Goal: Information Seeking & Learning: Learn about a topic

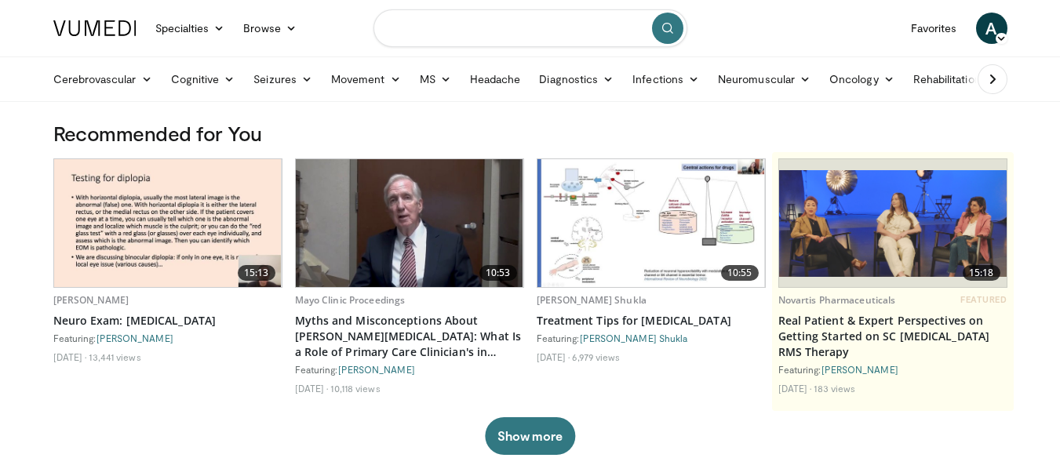
click at [422, 31] on input "Search topics, interventions" at bounding box center [531, 28] width 314 height 38
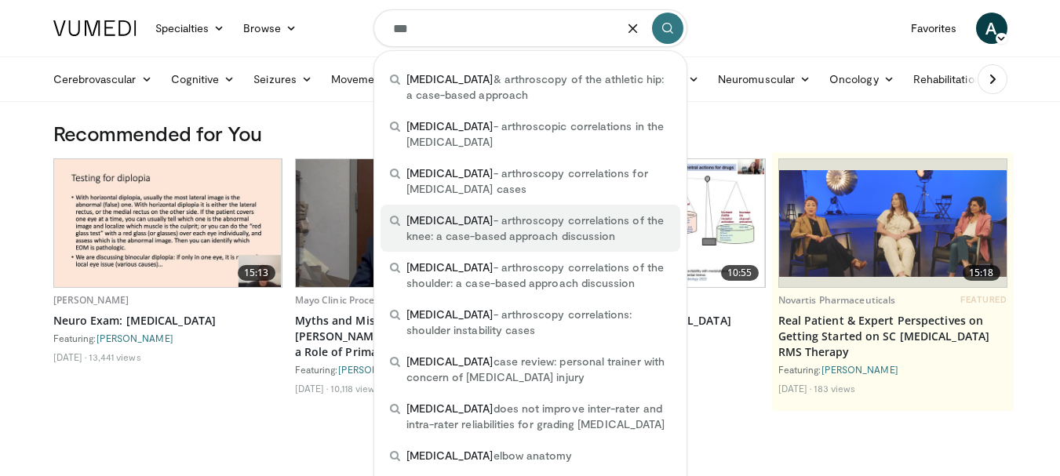
scroll to position [314, 0]
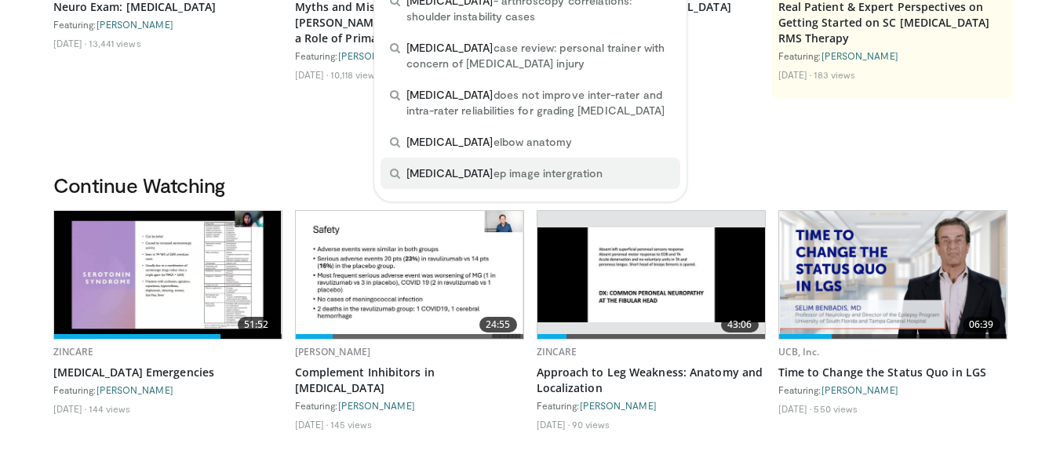
click at [428, 166] on span "mri ep image intergration" at bounding box center [504, 174] width 196 height 16
type input "**********"
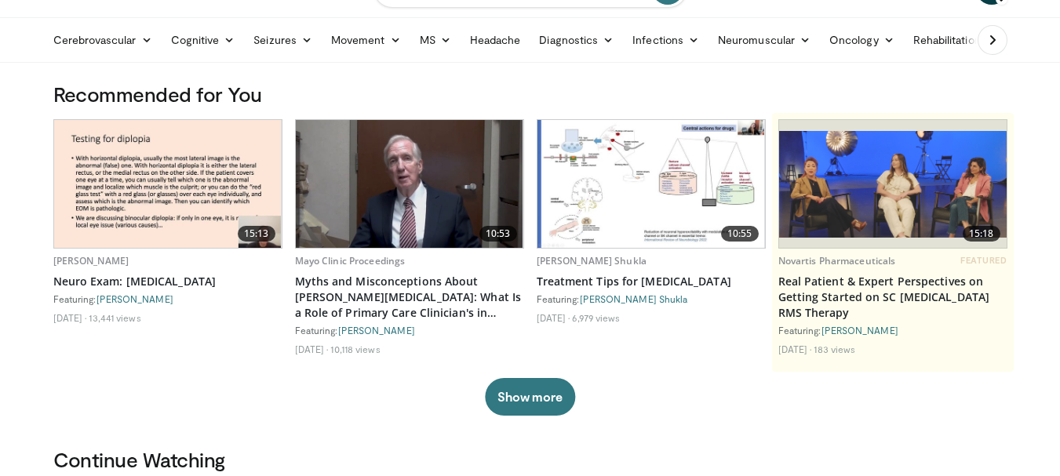
scroll to position [0, 0]
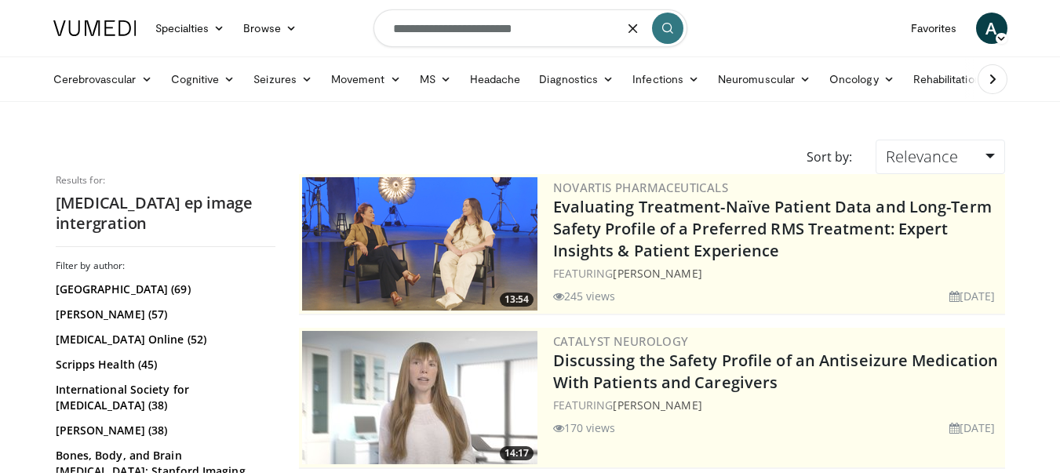
click at [541, 30] on input "**********" at bounding box center [531, 28] width 314 height 38
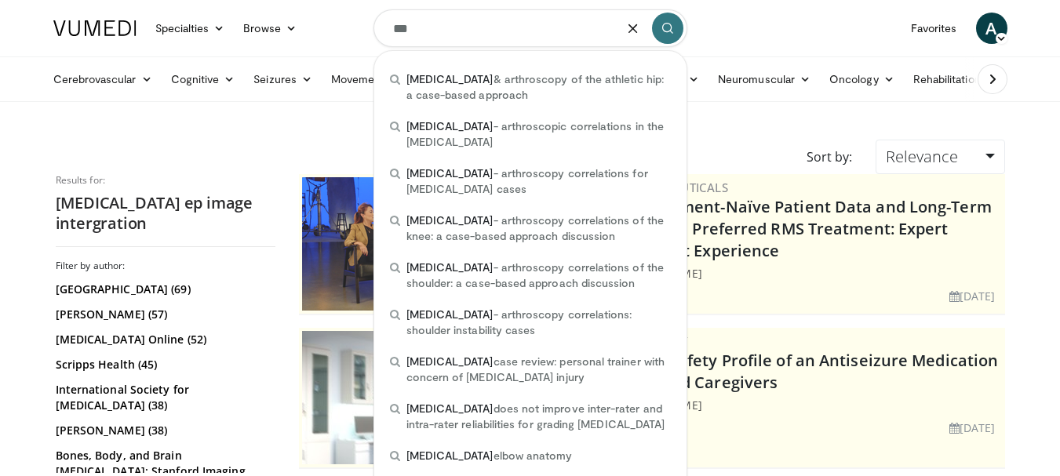
type input "***"
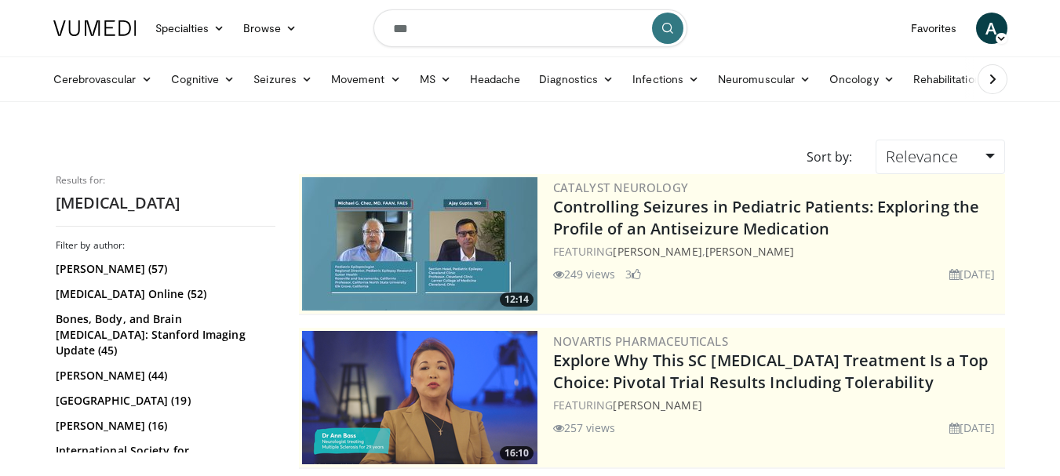
click at [396, 32] on input "***" at bounding box center [531, 28] width 314 height 38
type input "*********"
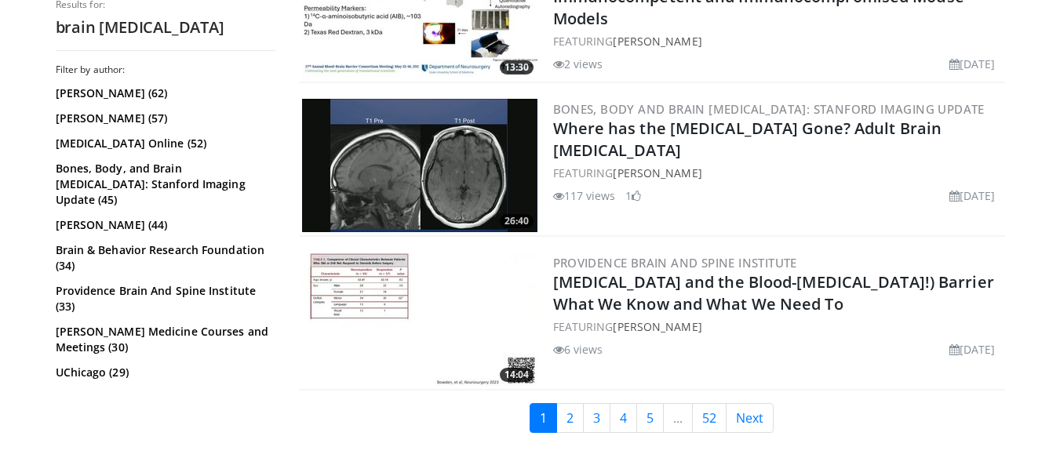
scroll to position [4048, 0]
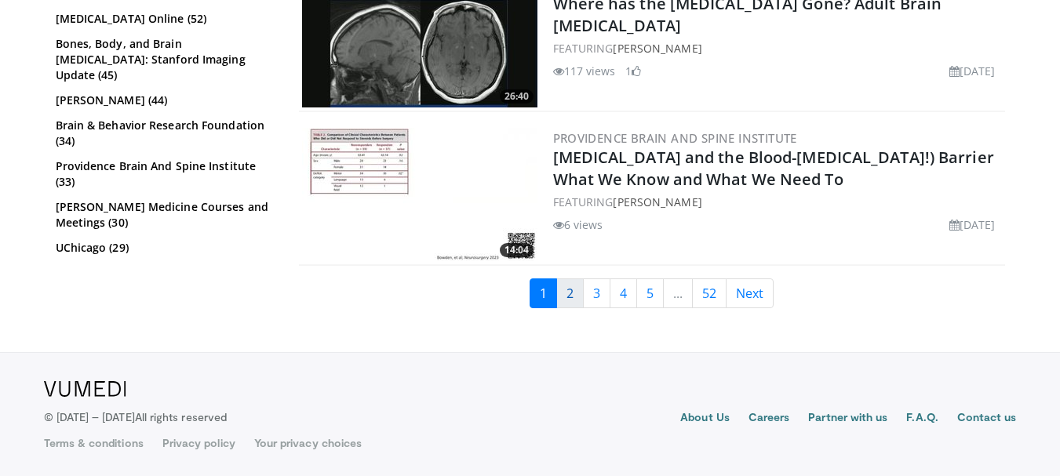
click at [562, 293] on link "2" at bounding box center [569, 294] width 27 height 30
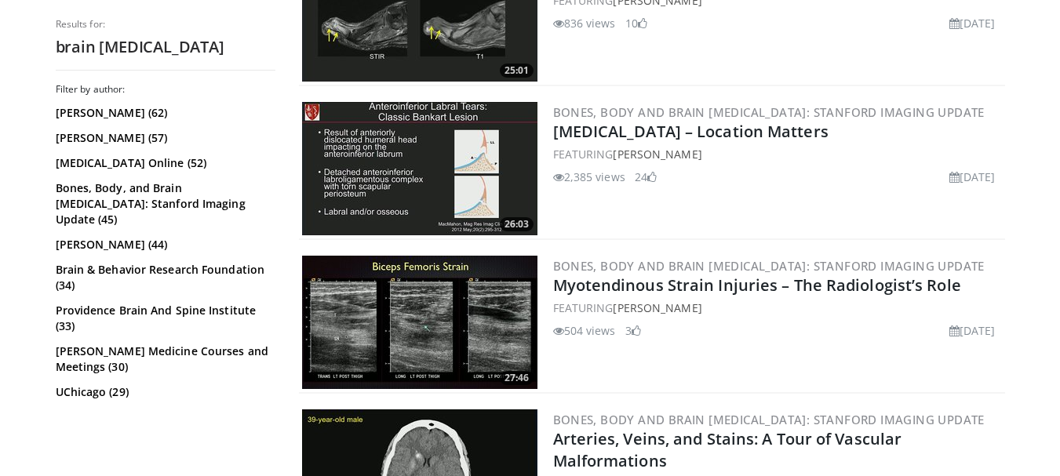
scroll to position [3924, 0]
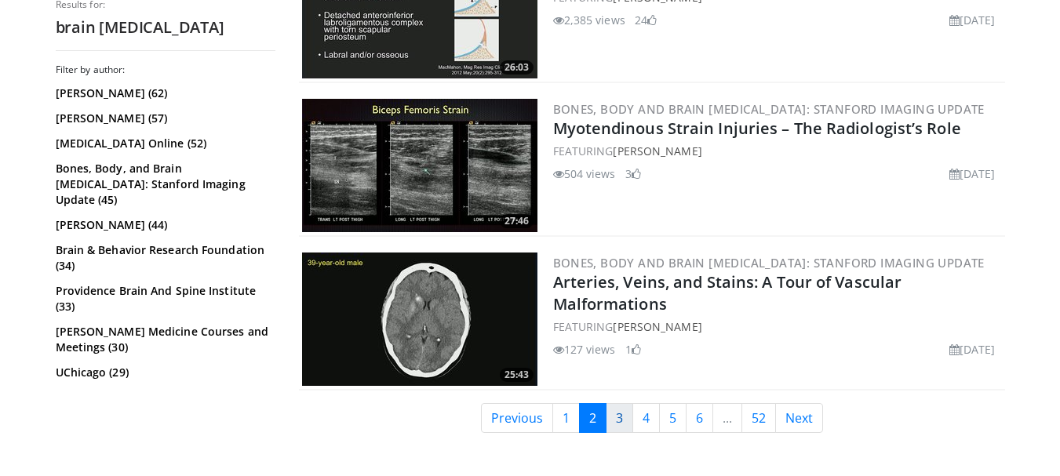
click at [617, 414] on link "3" at bounding box center [619, 418] width 27 height 30
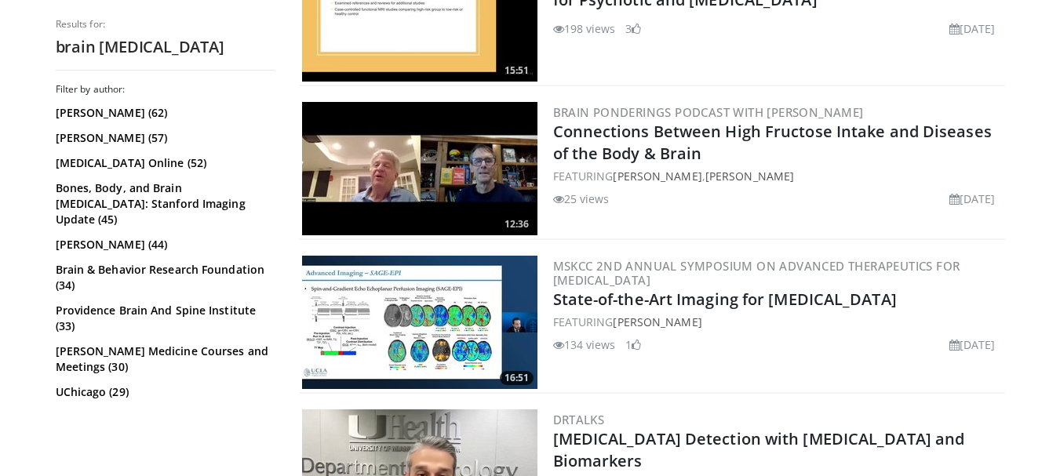
scroll to position [4048, 0]
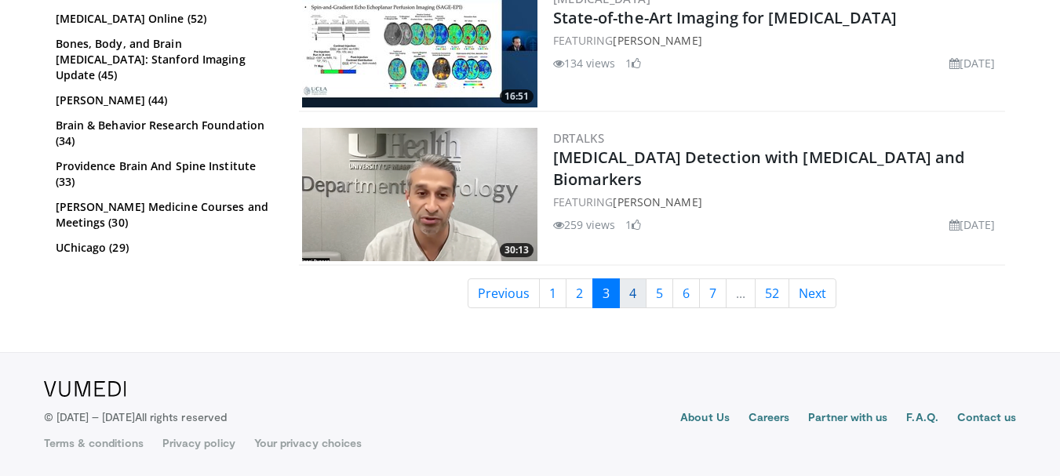
click at [629, 297] on link "4" at bounding box center [632, 294] width 27 height 30
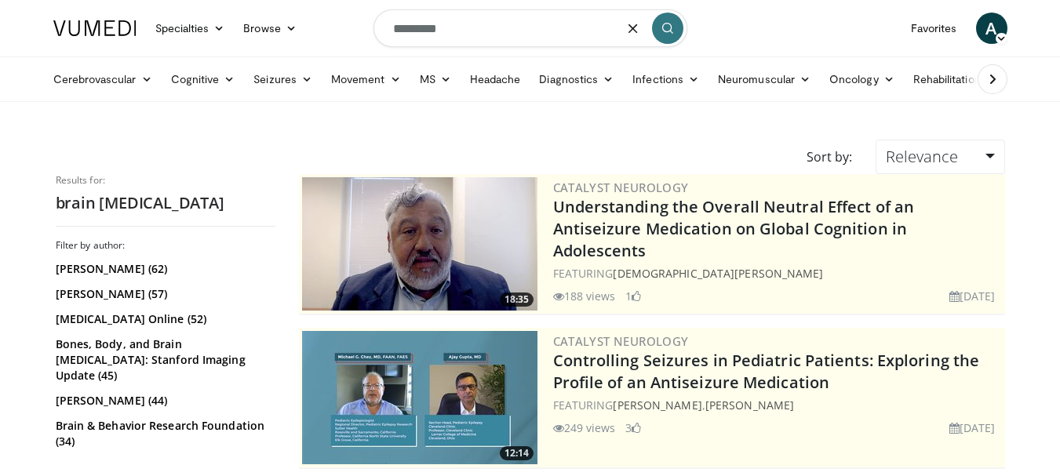
click at [466, 35] on input "*********" at bounding box center [531, 28] width 314 height 38
type input "**********"
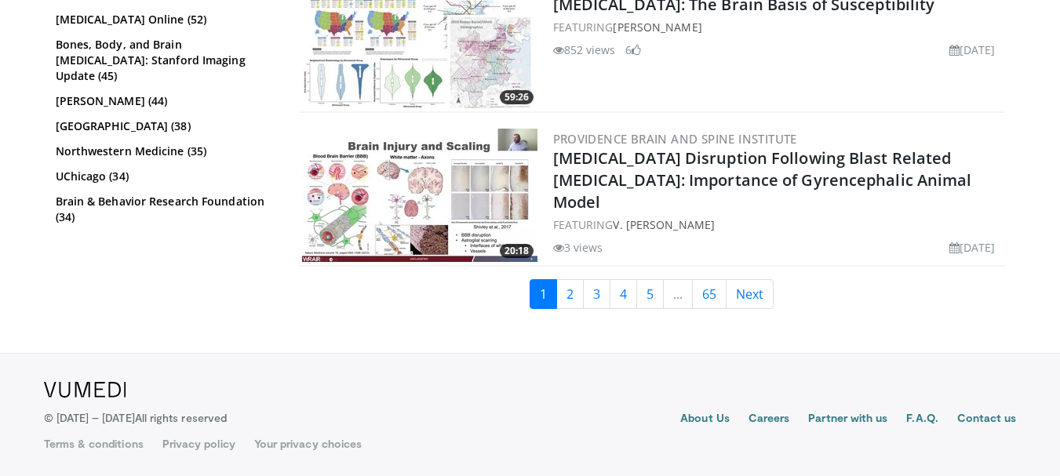
scroll to position [4048, 0]
click at [569, 303] on link "2" at bounding box center [569, 294] width 27 height 30
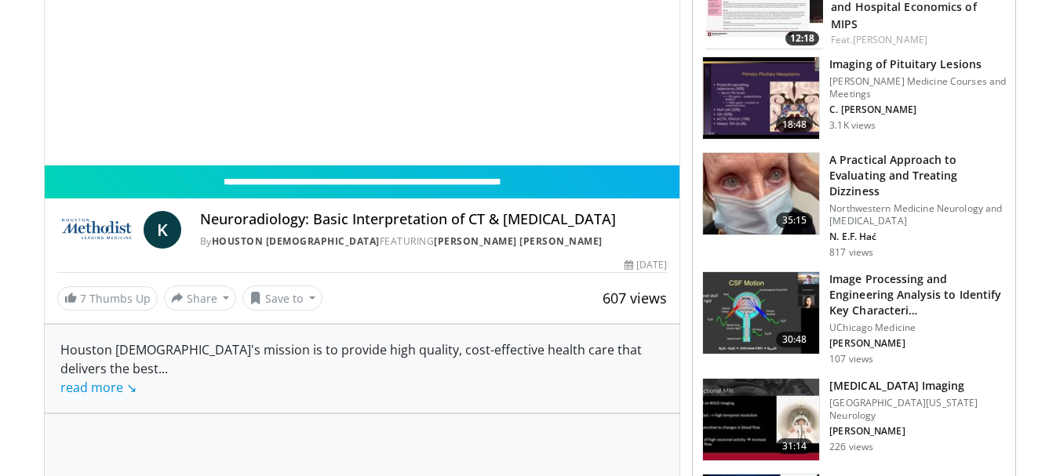
scroll to position [157, 0]
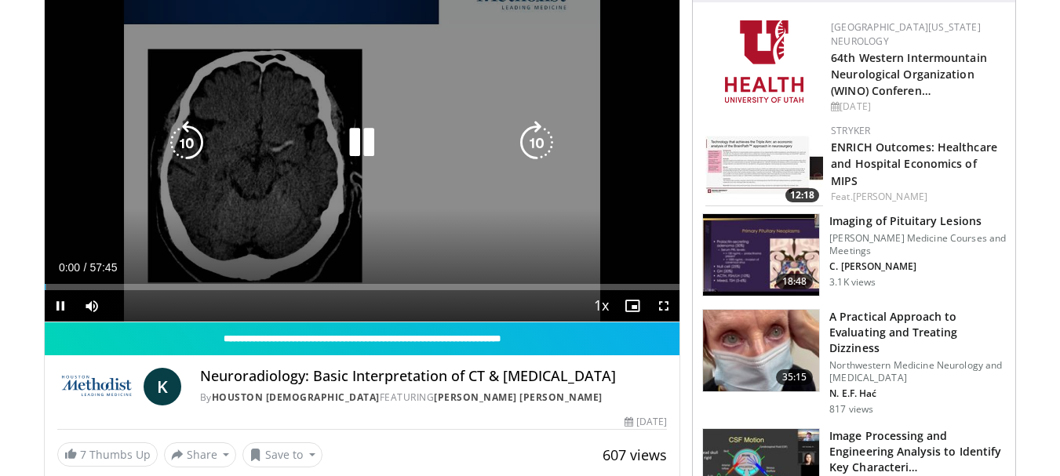
click at [366, 136] on icon "Video Player" at bounding box center [362, 143] width 44 height 44
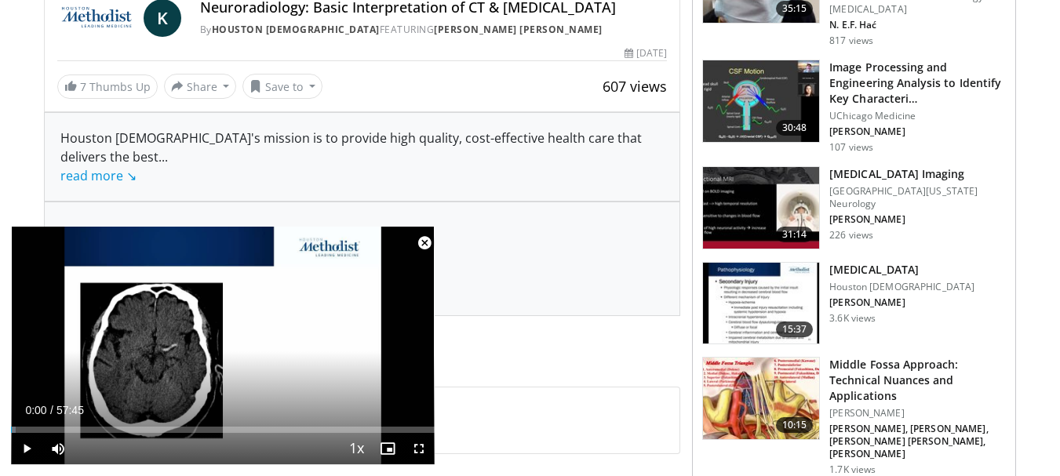
scroll to position [471, 0]
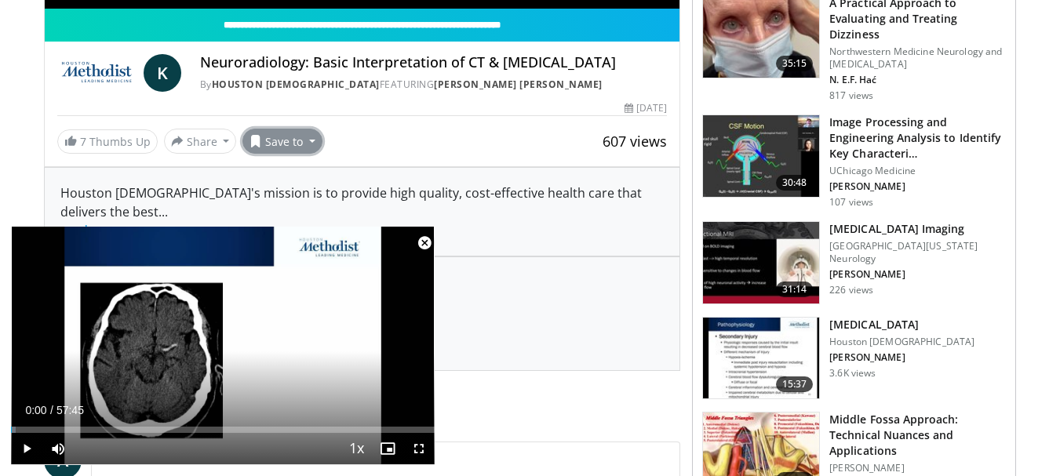
click at [319, 139] on button "Save to" at bounding box center [282, 141] width 80 height 25
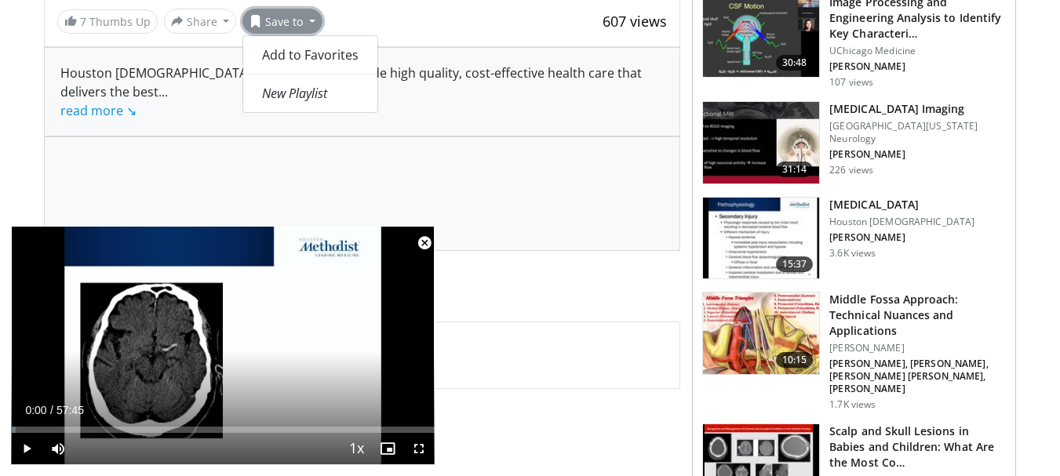
scroll to position [628, 0]
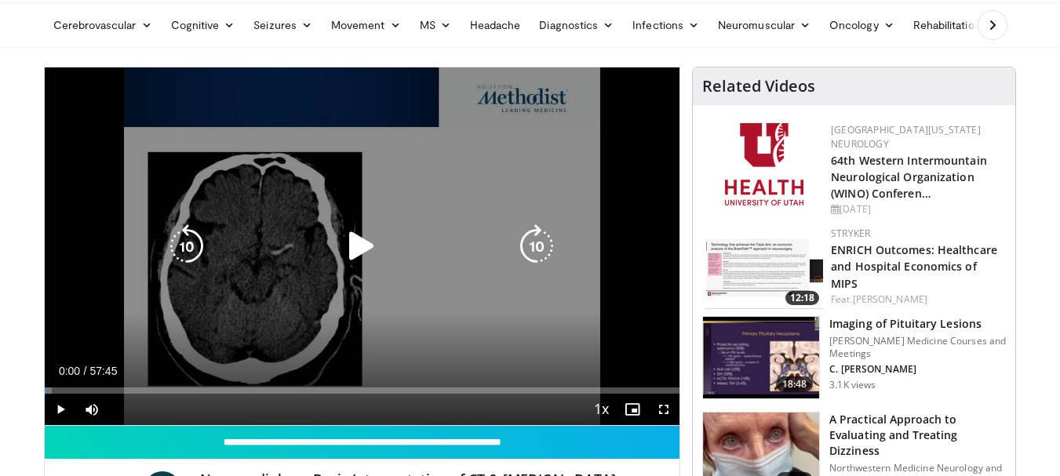
scroll to position [0, 0]
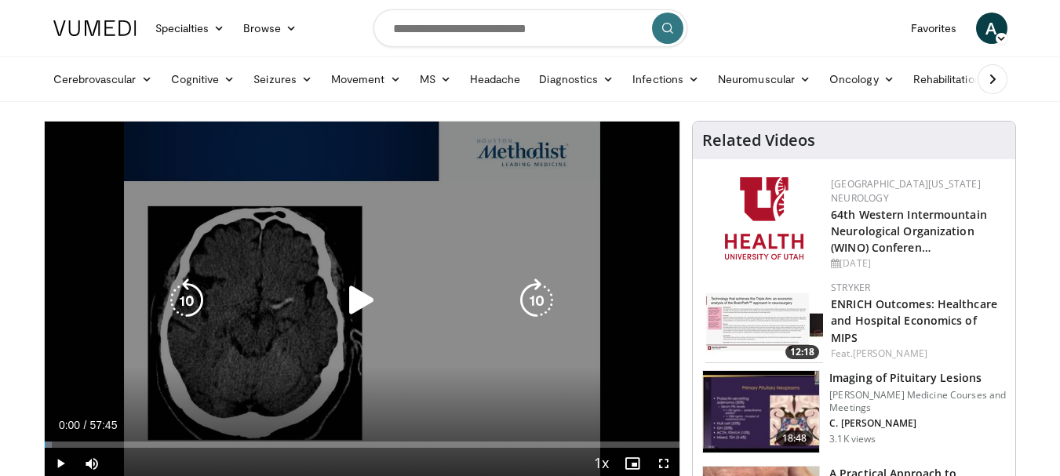
click at [374, 272] on div "10 seconds Tap to unmute" at bounding box center [363, 301] width 636 height 358
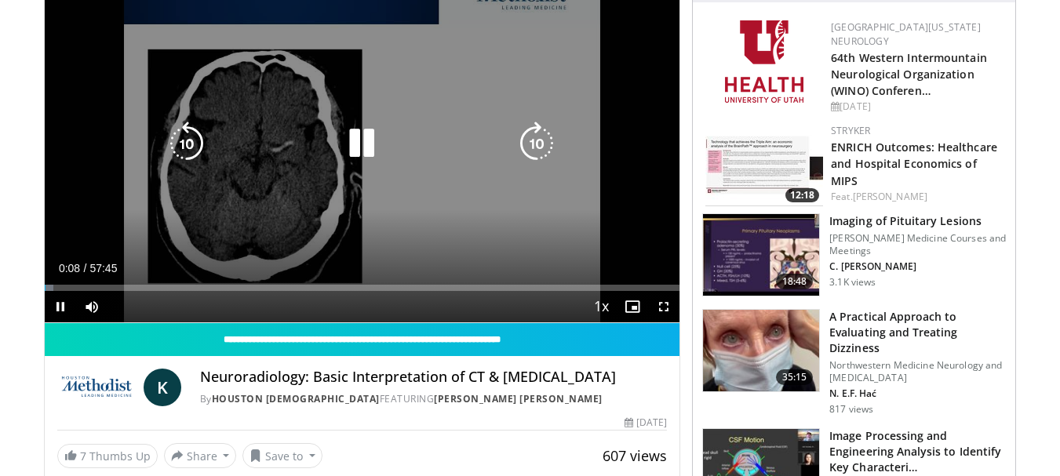
click at [361, 133] on icon "Video Player" at bounding box center [362, 144] width 44 height 44
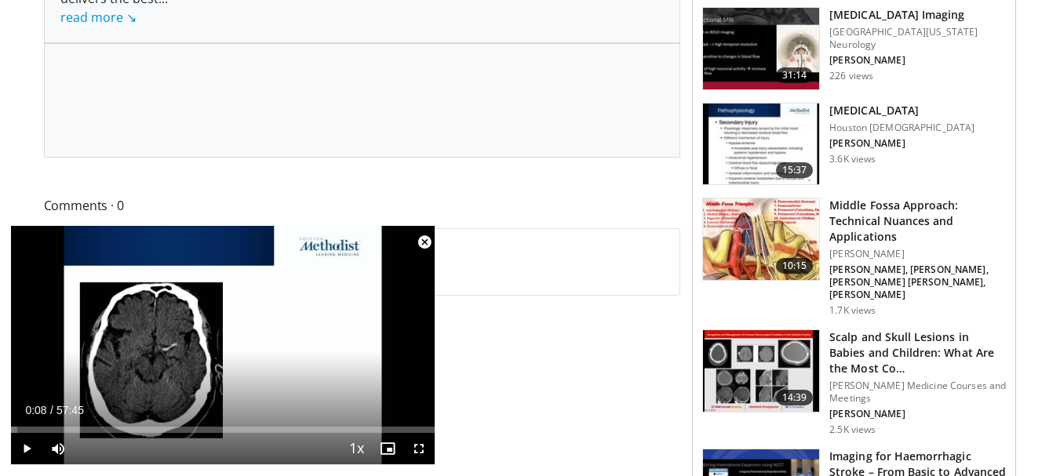
scroll to position [628, 0]
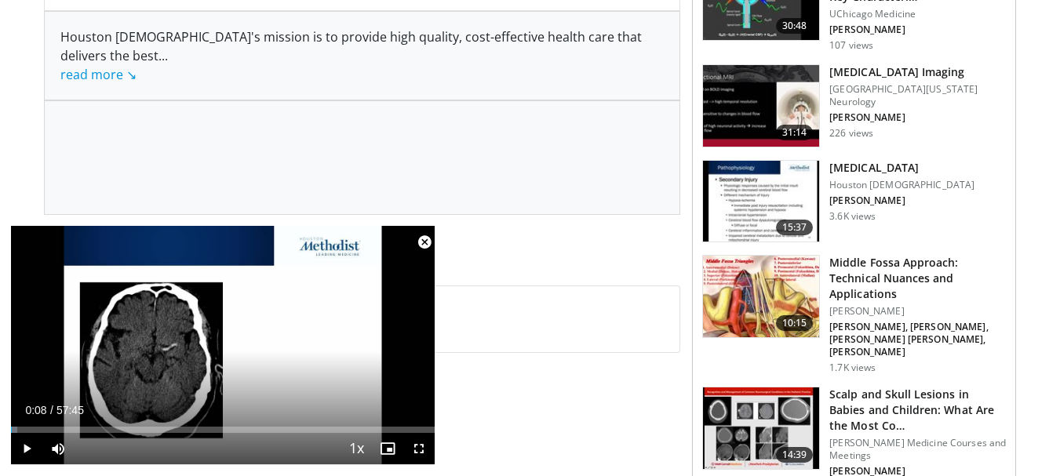
click at [113, 65] on div "Houston Methodist's mission is to provide high quality, cost-effective health c…" at bounding box center [362, 55] width 604 height 56
click at [117, 70] on link "read more ↘" at bounding box center [98, 74] width 76 height 17
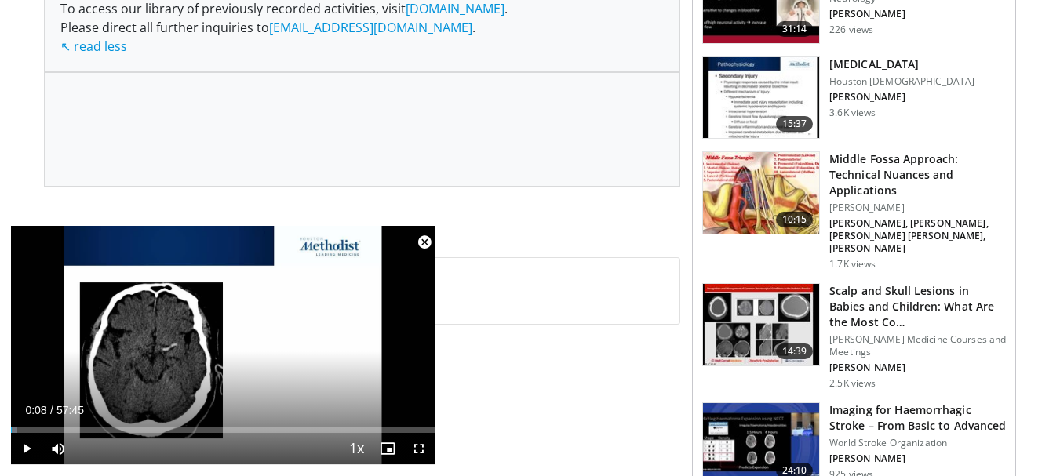
scroll to position [785, 0]
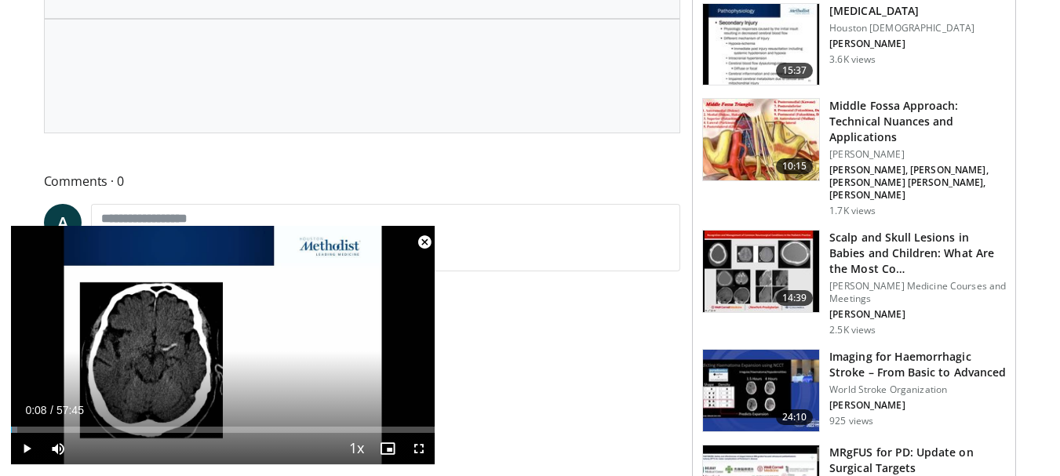
click at [9, 137] on body "Specialties Adult & Family Medicine Allergy, Asthma, Immunology Anesthesiology …" at bounding box center [530, 463] width 1060 height 2496
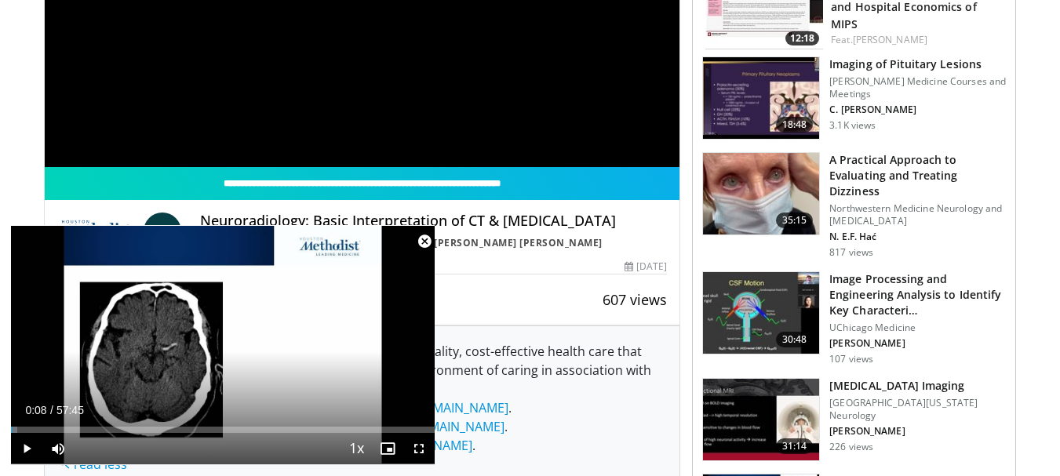
scroll to position [0, 0]
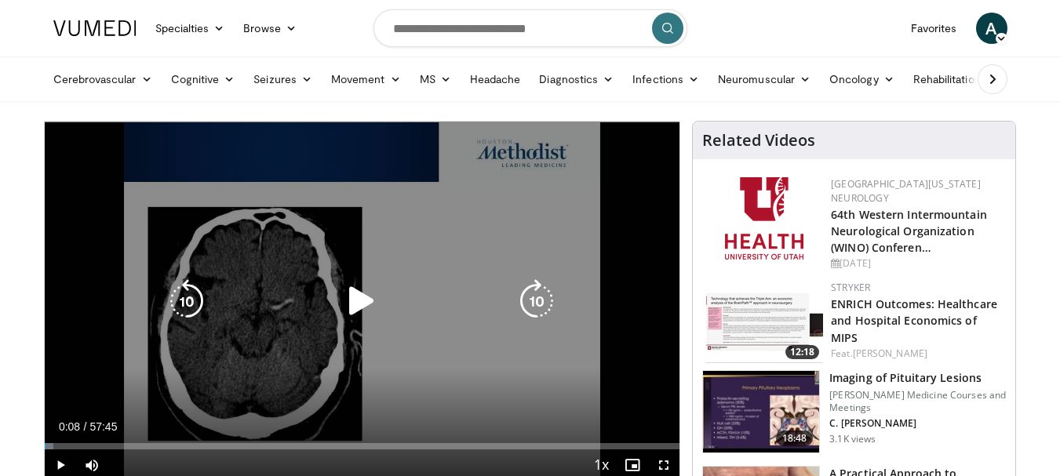
click at [363, 304] on icon "Video Player" at bounding box center [362, 301] width 44 height 44
drag, startPoint x: 436, startPoint y: 185, endPoint x: 359, endPoint y: 293, distance: 132.8
click at [359, 293] on icon "Video Player" at bounding box center [362, 301] width 44 height 44
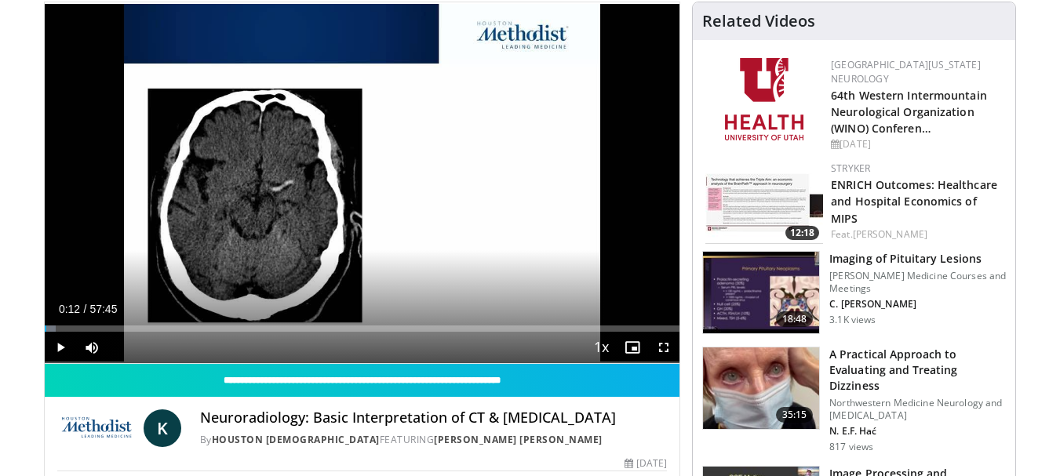
scroll to position [157, 0]
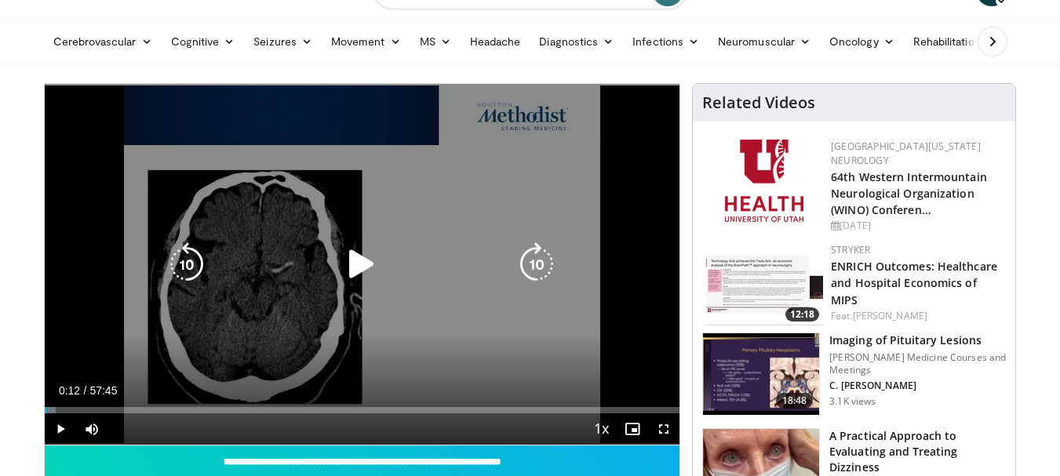
scroll to position [0, 0]
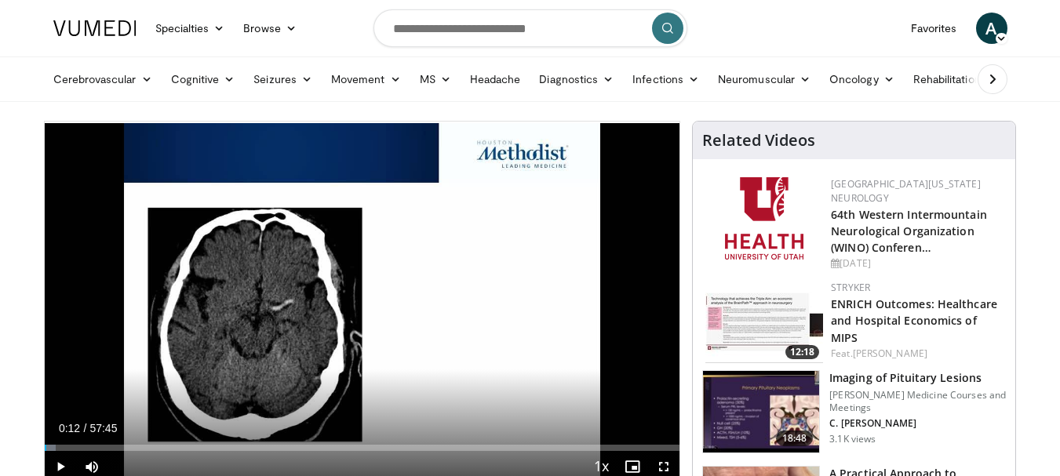
click at [991, 68] on button at bounding box center [993, 79] width 30 height 30
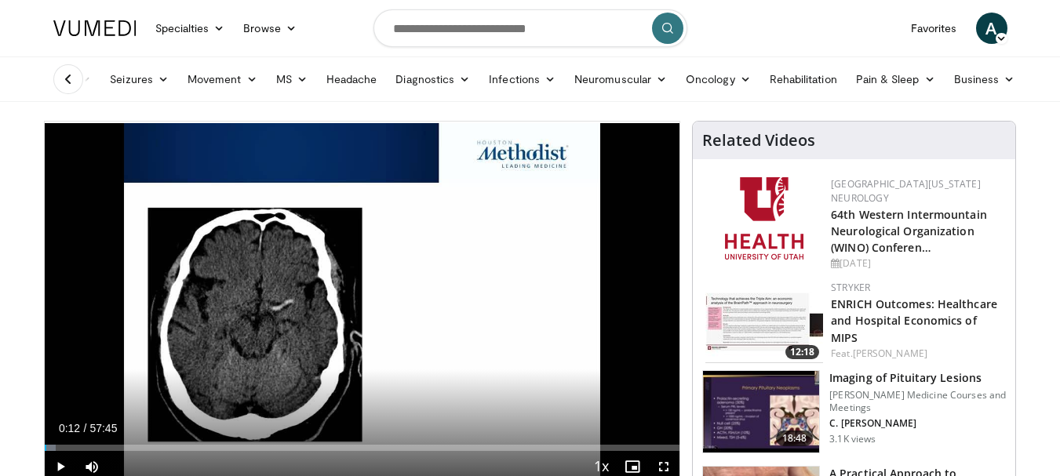
click at [63, 76] on icon at bounding box center [68, 79] width 16 height 16
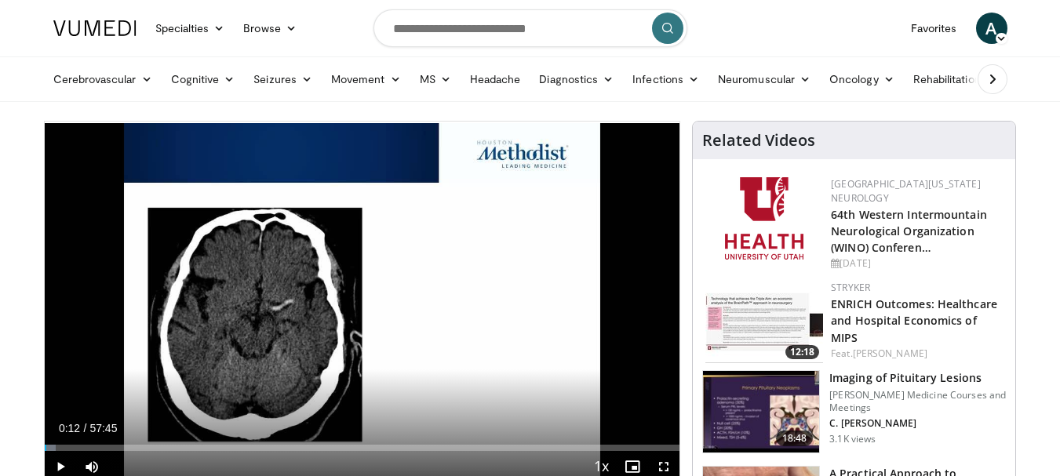
drag, startPoint x: 119, startPoint y: 156, endPoint x: 2, endPoint y: 162, distance: 117.1
drag, startPoint x: 2, startPoint y: 162, endPoint x: 24, endPoint y: 17, distance: 146.7
drag, startPoint x: 24, startPoint y: 17, endPoint x: 8, endPoint y: 193, distance: 176.5
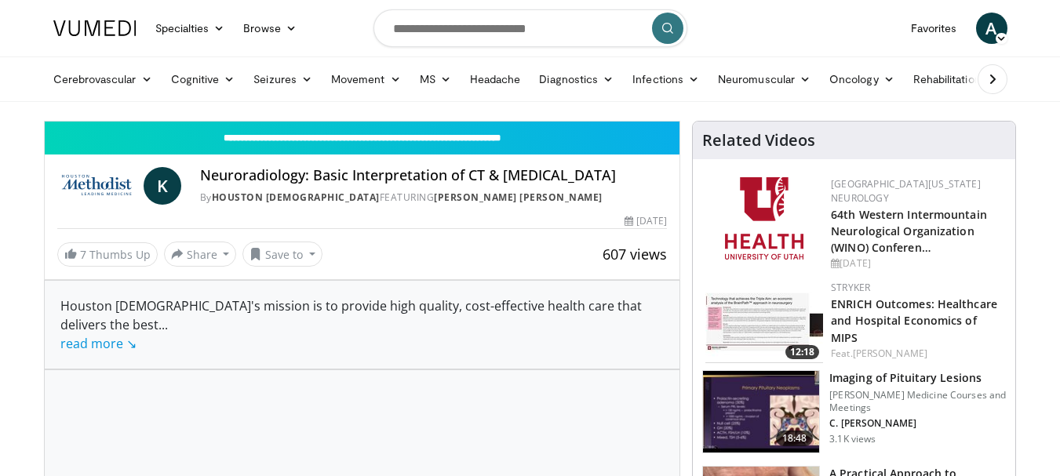
drag, startPoint x: 0, startPoint y: 0, endPoint x: 25, endPoint y: 247, distance: 248.5
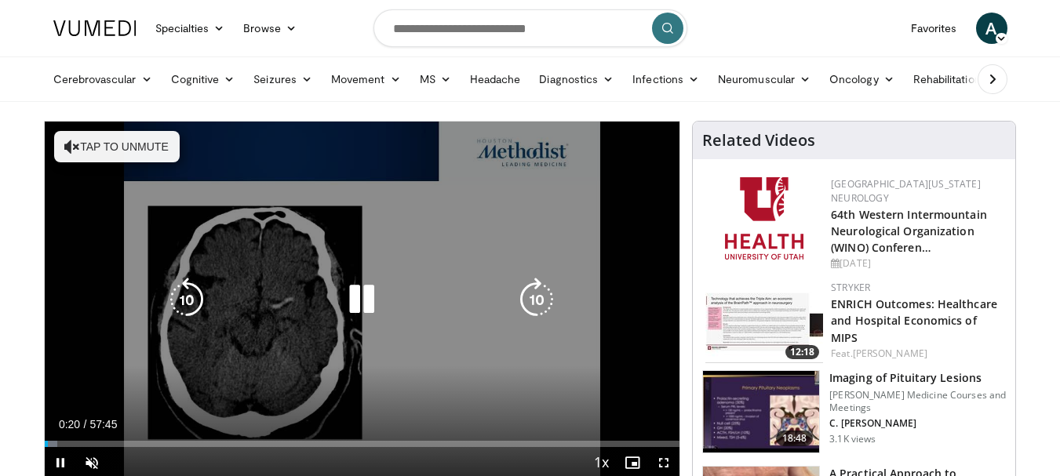
click at [361, 298] on icon "Video Player" at bounding box center [362, 300] width 44 height 44
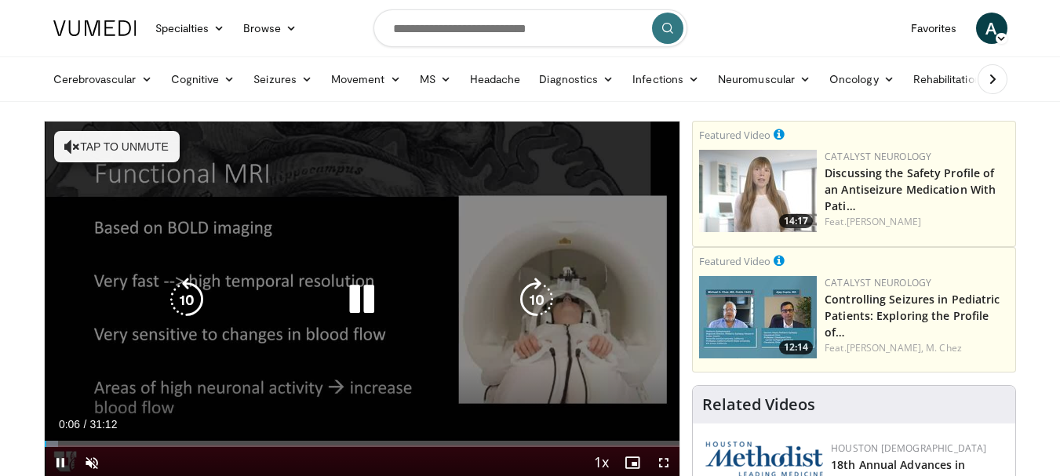
click at [362, 292] on icon "Video Player" at bounding box center [362, 300] width 44 height 44
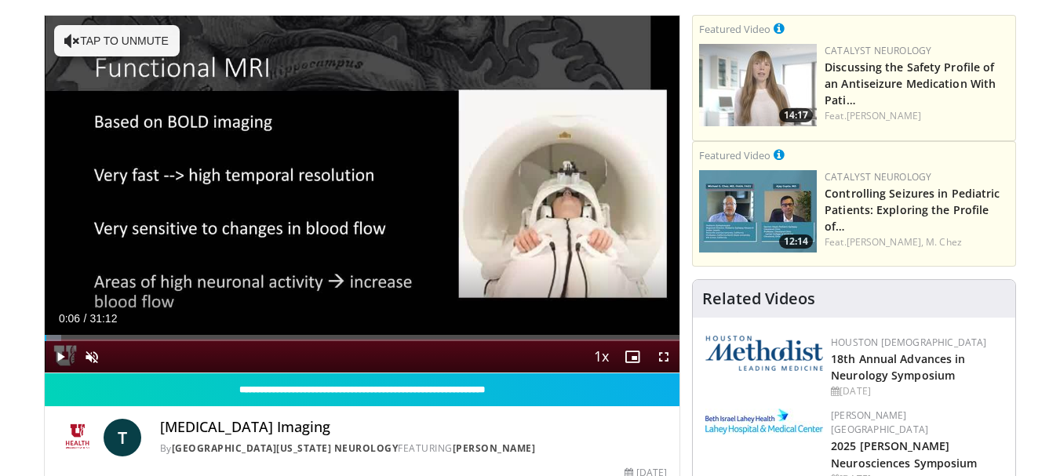
scroll to position [157, 0]
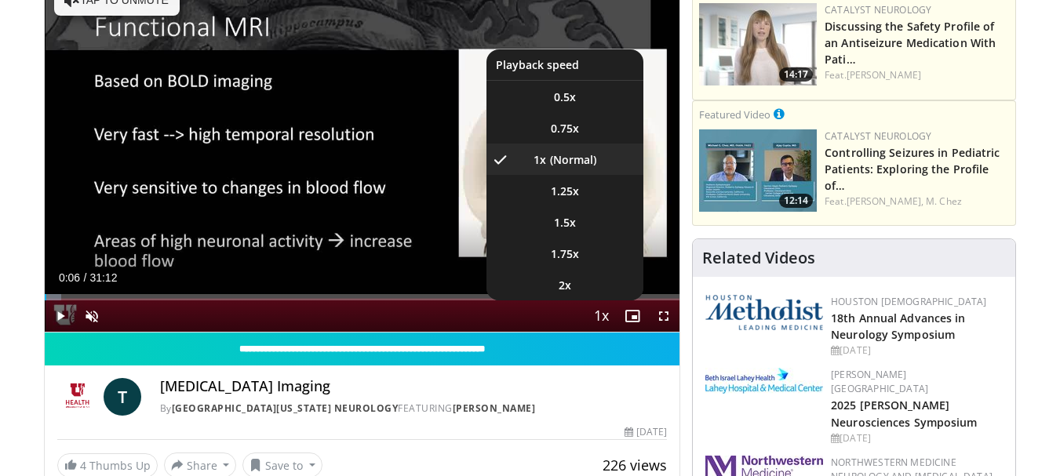
scroll to position [0, 0]
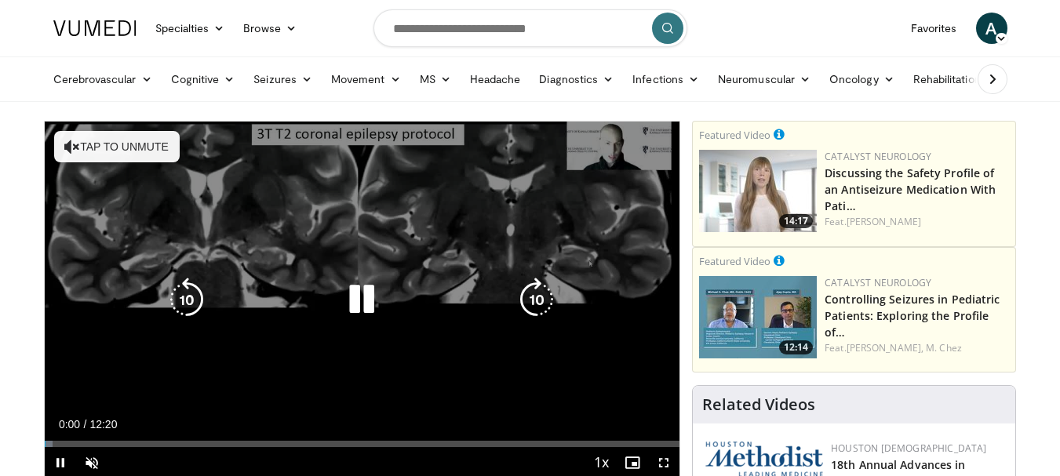
click at [376, 297] on icon "Video Player" at bounding box center [362, 300] width 44 height 44
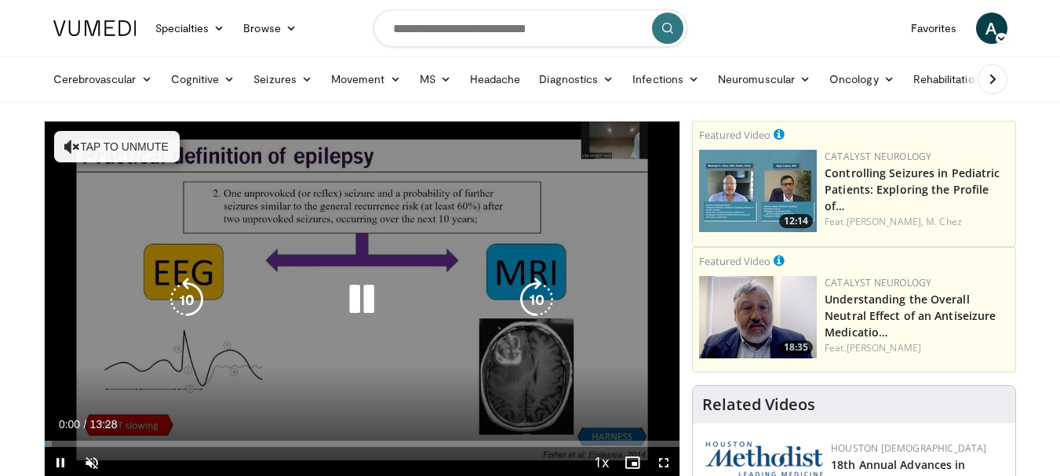
click at [355, 301] on icon "Video Player" at bounding box center [362, 300] width 44 height 44
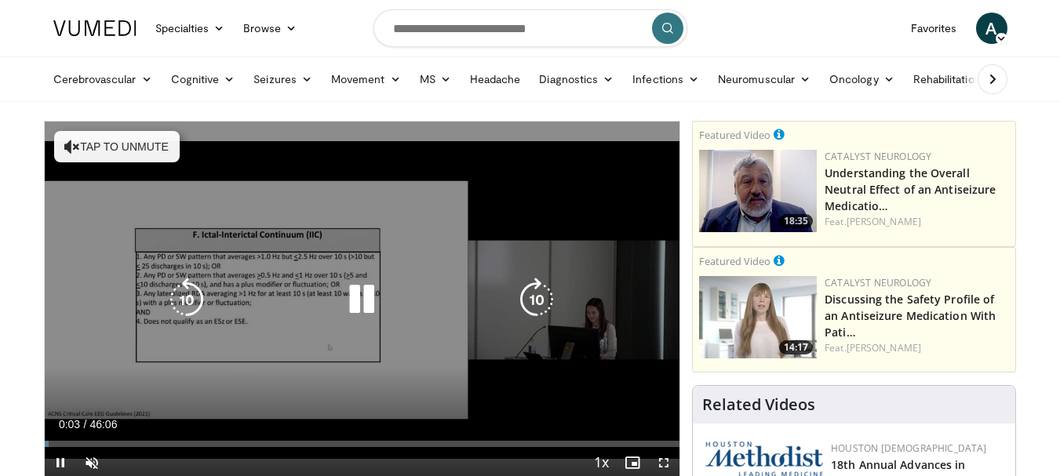
click at [399, 235] on div "10 seconds Tap to unmute" at bounding box center [363, 300] width 636 height 357
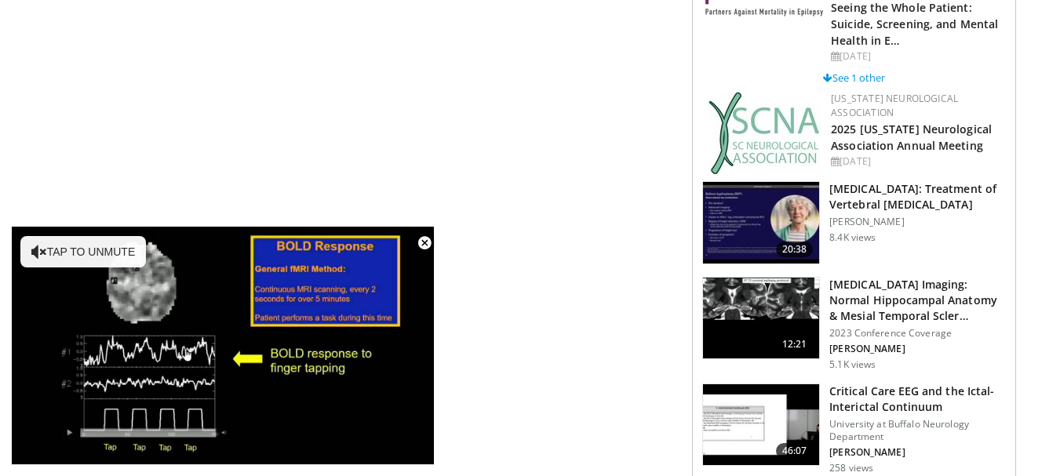
scroll to position [942, 0]
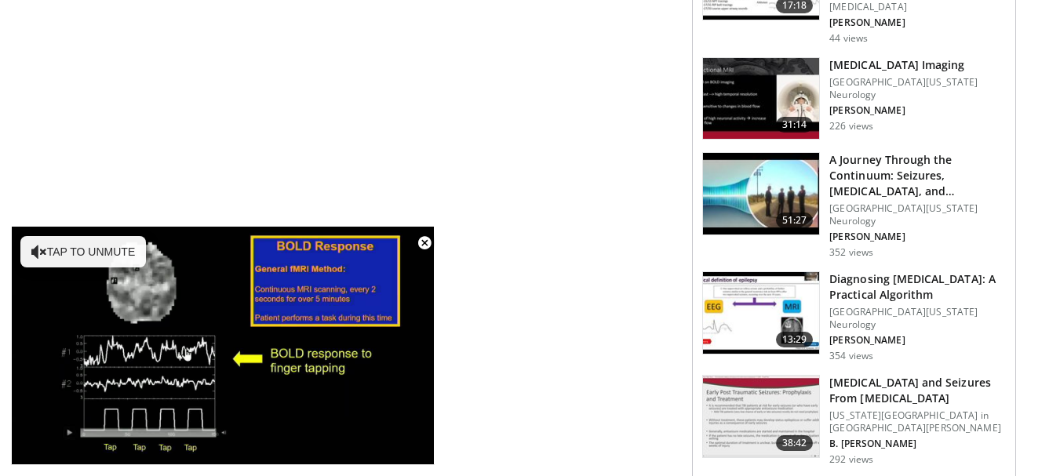
scroll to position [1726, 0]
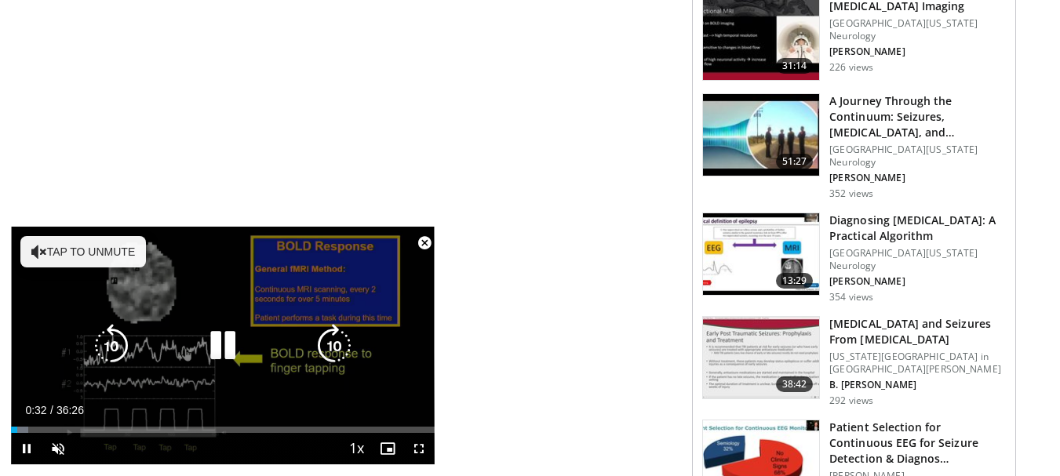
click at [210, 336] on icon "Video Player" at bounding box center [223, 346] width 44 height 44
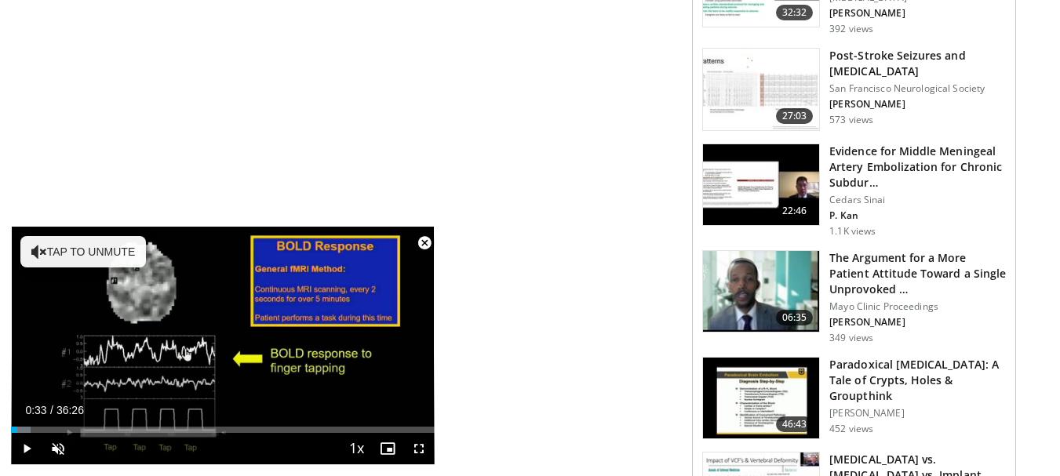
scroll to position [2668, 0]
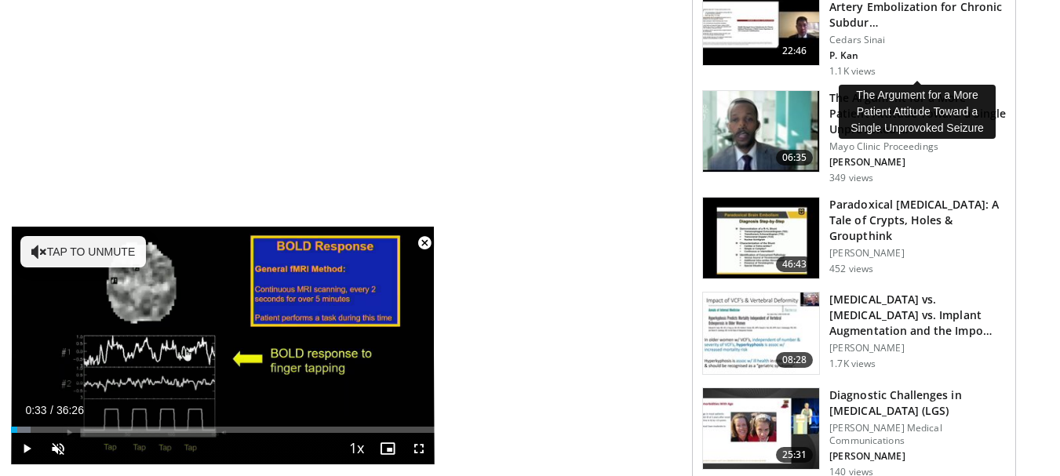
drag, startPoint x: 858, startPoint y: 46, endPoint x: 866, endPoint y: 46, distance: 8.6
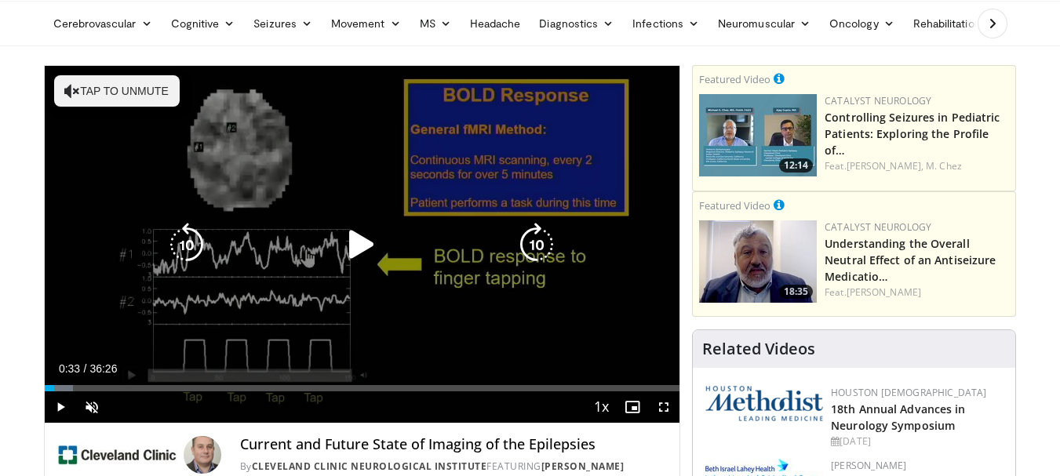
scroll to position [0, 0]
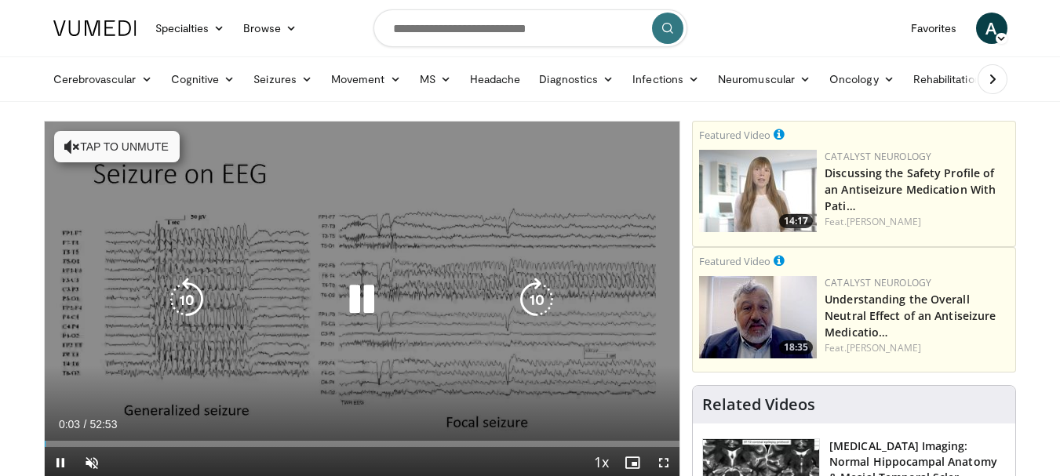
click at [369, 299] on icon "Video Player" at bounding box center [362, 300] width 44 height 44
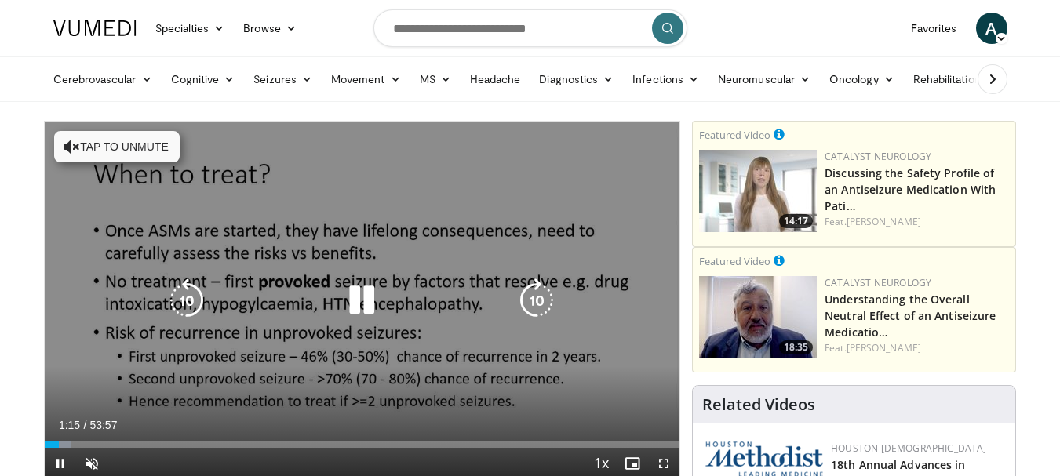
click at [364, 298] on icon "Video Player" at bounding box center [362, 301] width 44 height 44
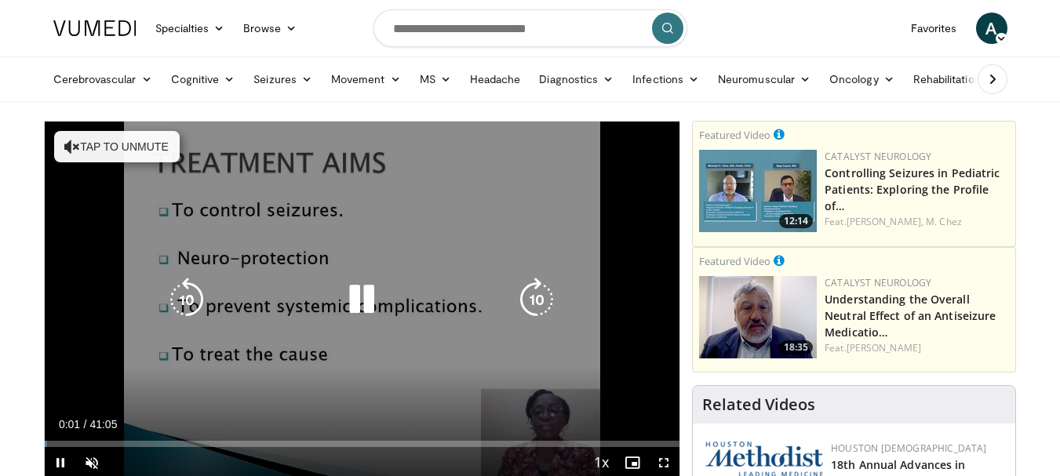
click at [368, 286] on icon "Video Player" at bounding box center [362, 300] width 44 height 44
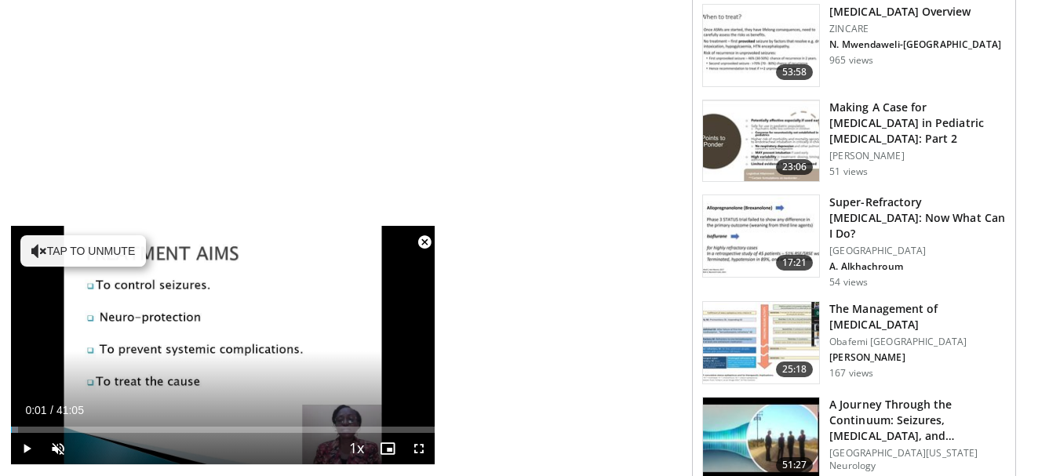
scroll to position [1412, 0]
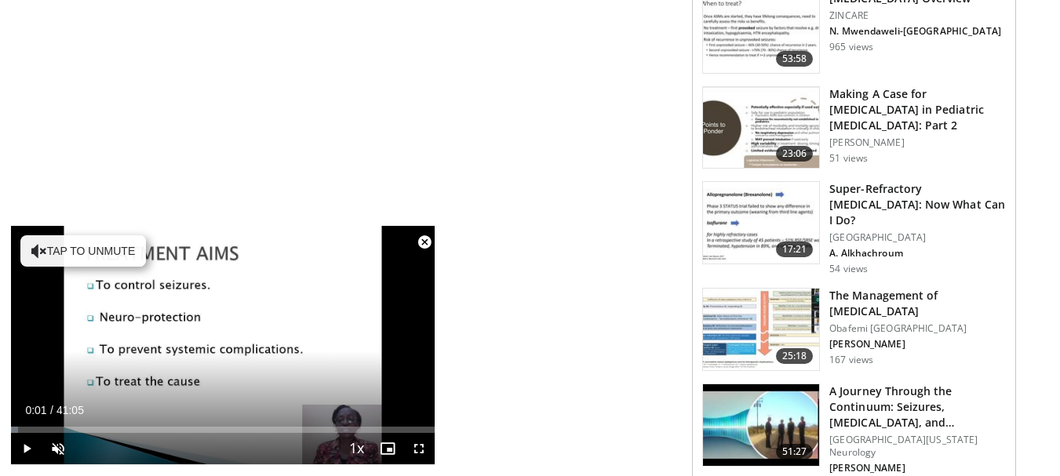
click at [879, 181] on h3 "Super-Refractory Status Epilepticus: Now What Can I Do?" at bounding box center [917, 204] width 177 height 47
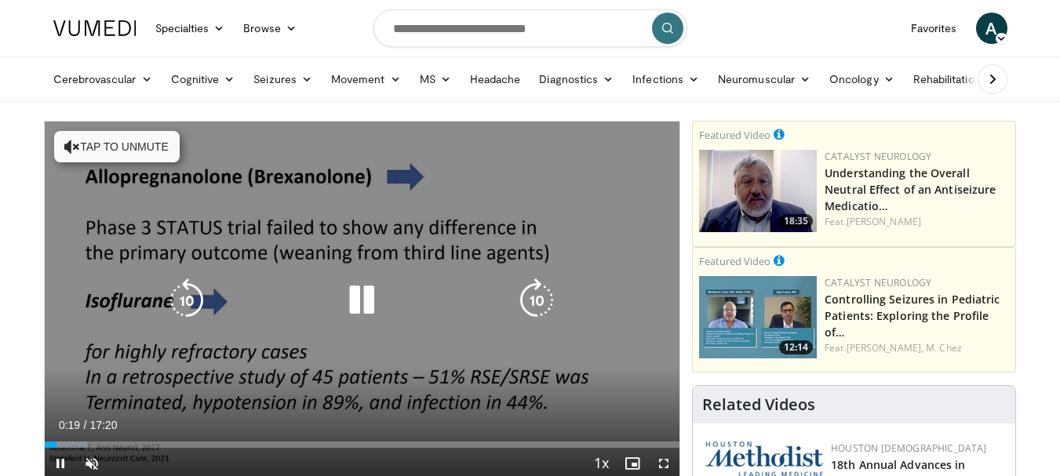
click at [347, 293] on icon "Video Player" at bounding box center [362, 301] width 44 height 44
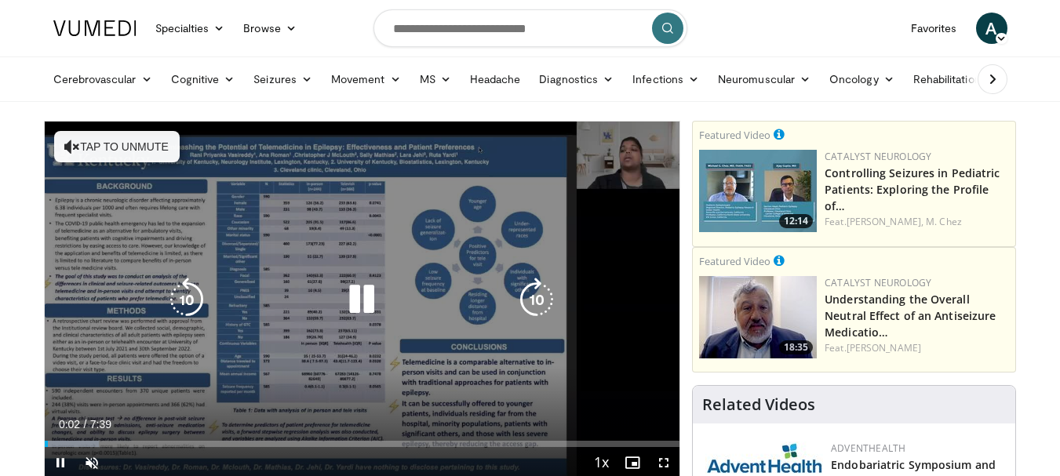
click at [363, 288] on icon "Video Player" at bounding box center [362, 300] width 44 height 44
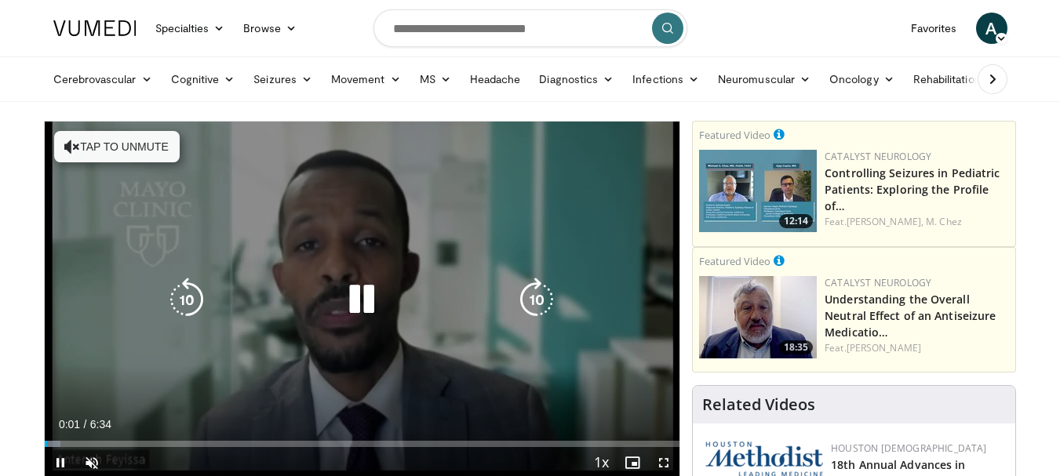
click at [363, 304] on icon "Video Player" at bounding box center [362, 300] width 44 height 44
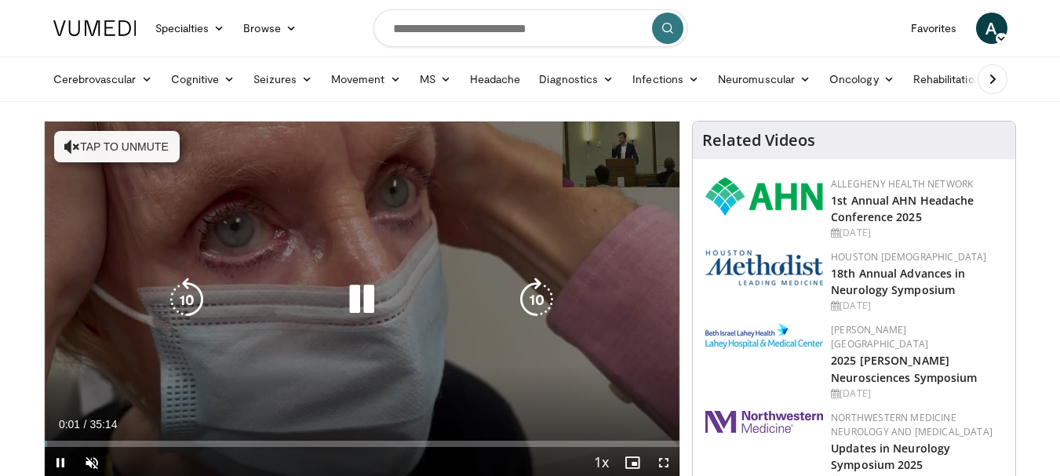
click at [368, 302] on icon "Video Player" at bounding box center [362, 300] width 44 height 44
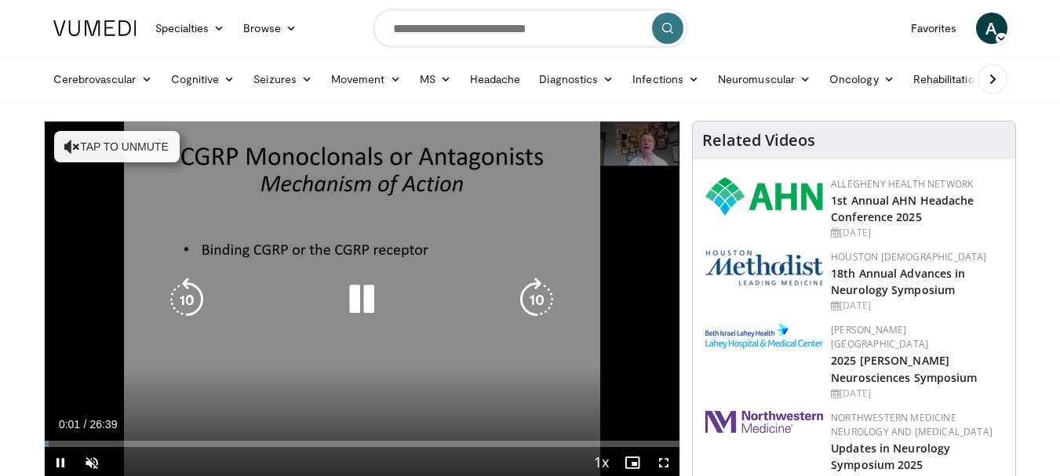
click at [359, 292] on icon "Video Player" at bounding box center [362, 300] width 44 height 44
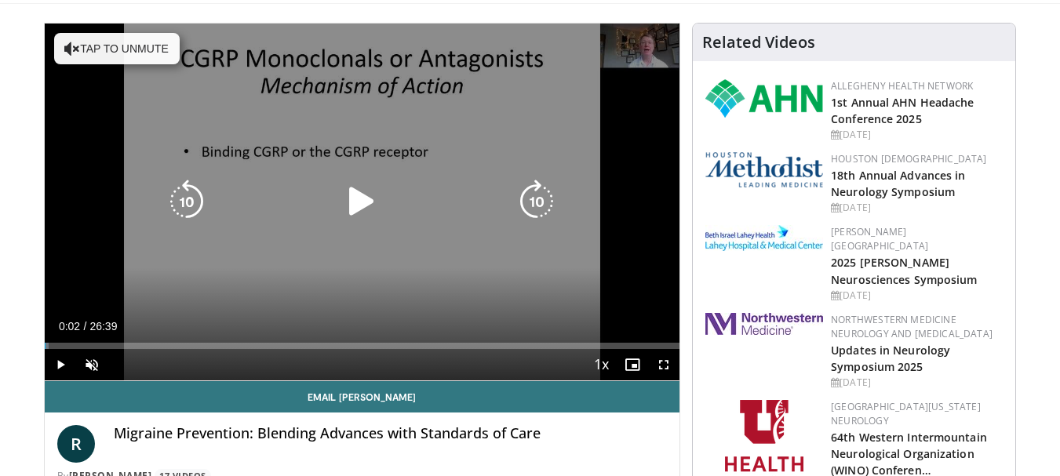
scroll to position [157, 0]
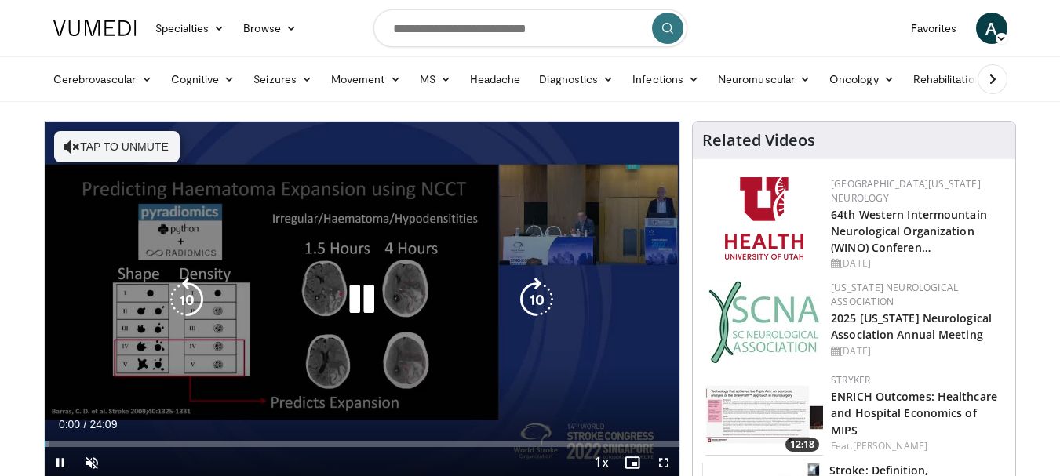
click at [360, 294] on icon "Video Player" at bounding box center [362, 300] width 44 height 44
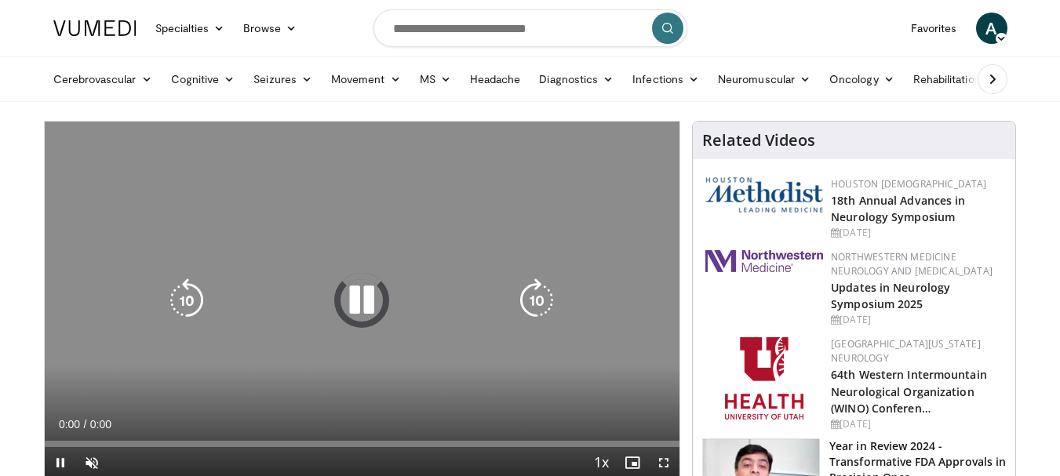
click at [370, 284] on icon "Video Player" at bounding box center [362, 301] width 44 height 44
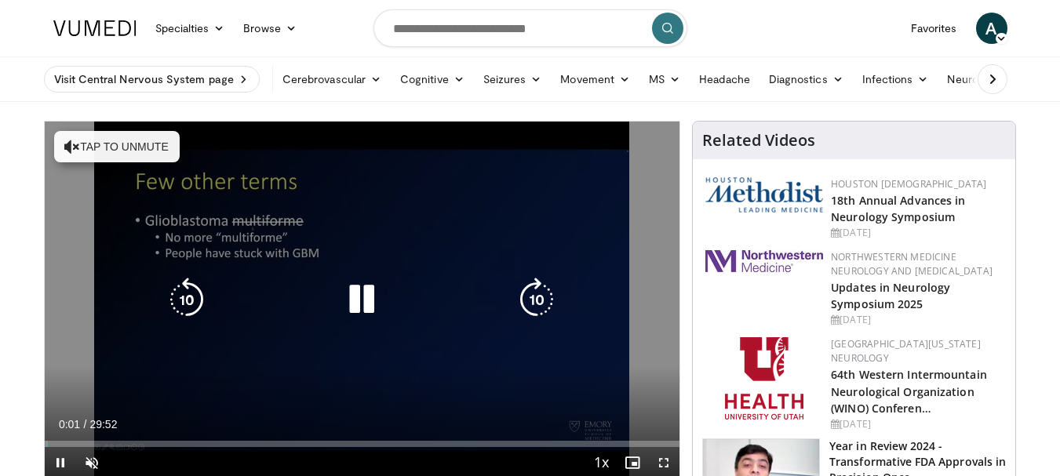
click at [368, 305] on icon "Video Player" at bounding box center [362, 300] width 44 height 44
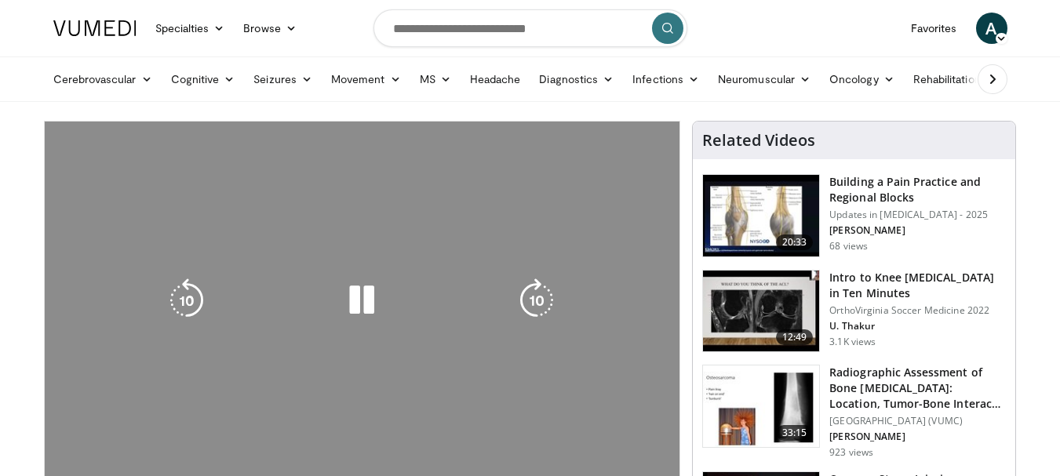
scroll to position [157, 0]
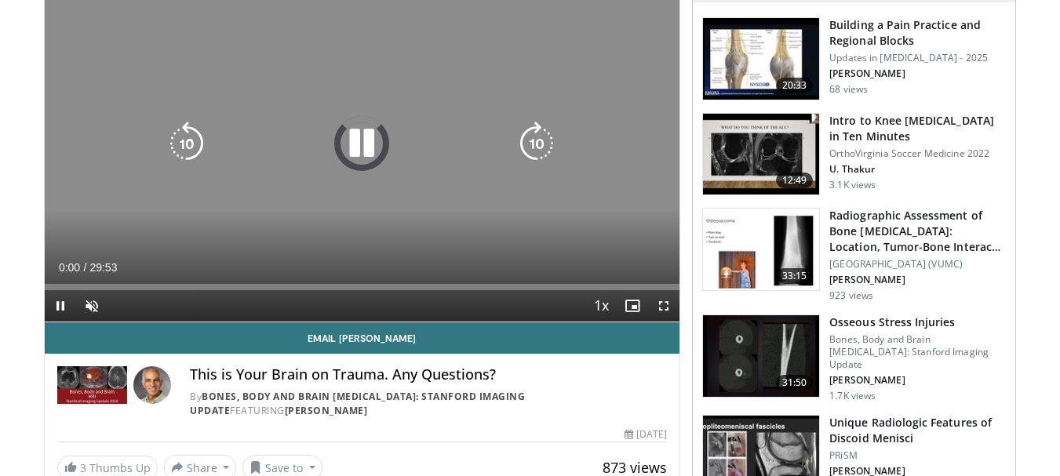
click at [370, 136] on icon "Video Player" at bounding box center [362, 144] width 44 height 44
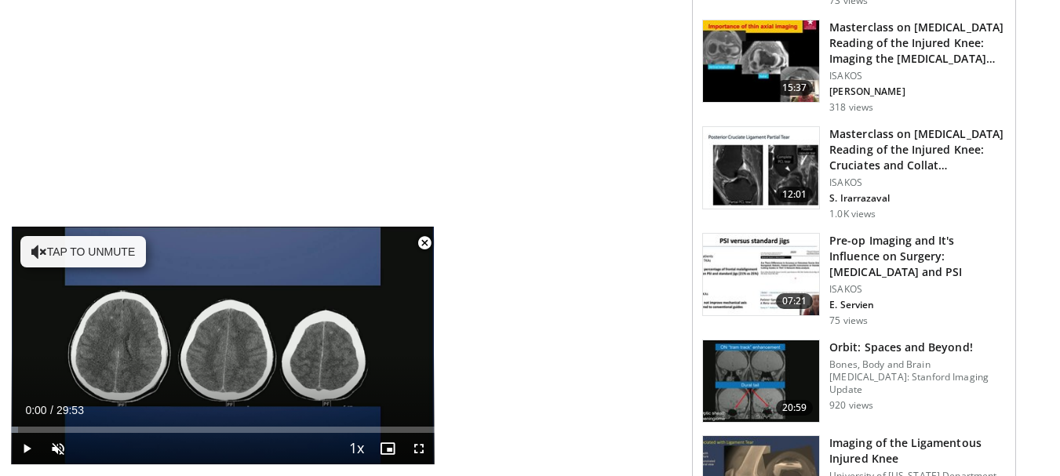
scroll to position [1620, 0]
